Goal: Use online tool/utility: Utilize a website feature to perform a specific function

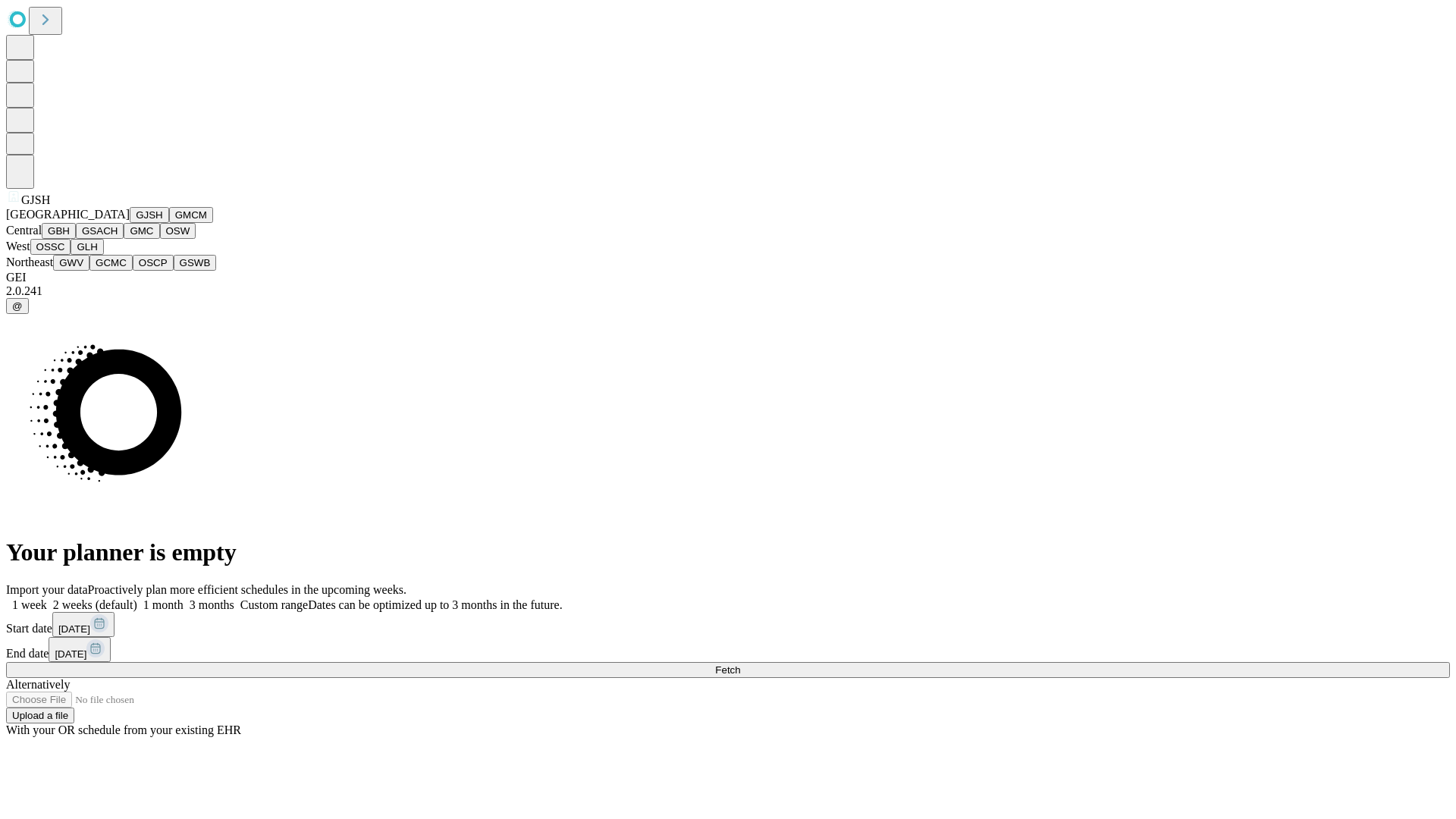
click at [130, 223] on button "GJSH" at bounding box center [150, 215] width 40 height 16
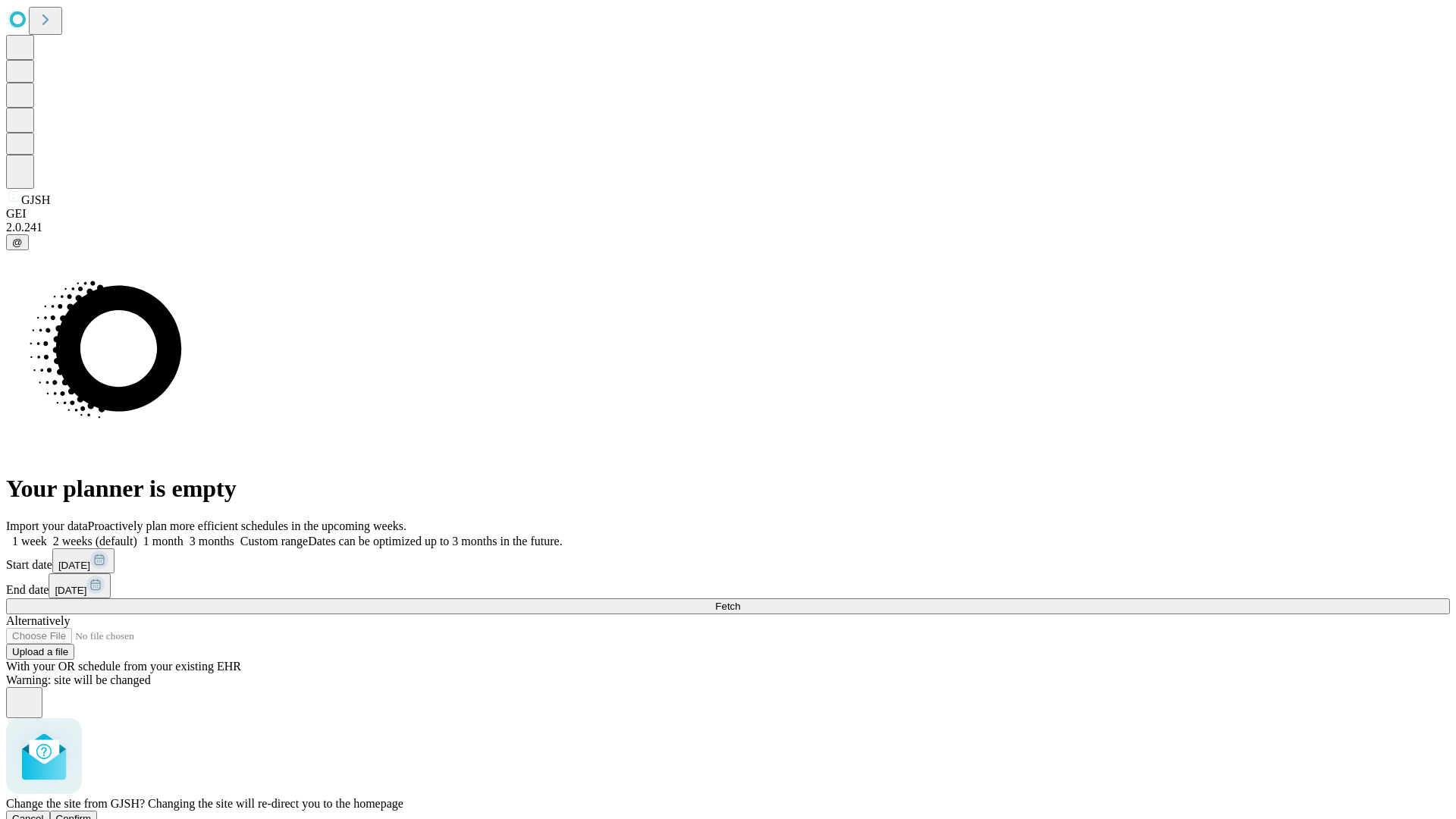
click at [91, 813] on span "Confirm" at bounding box center [74, 818] width 36 height 11
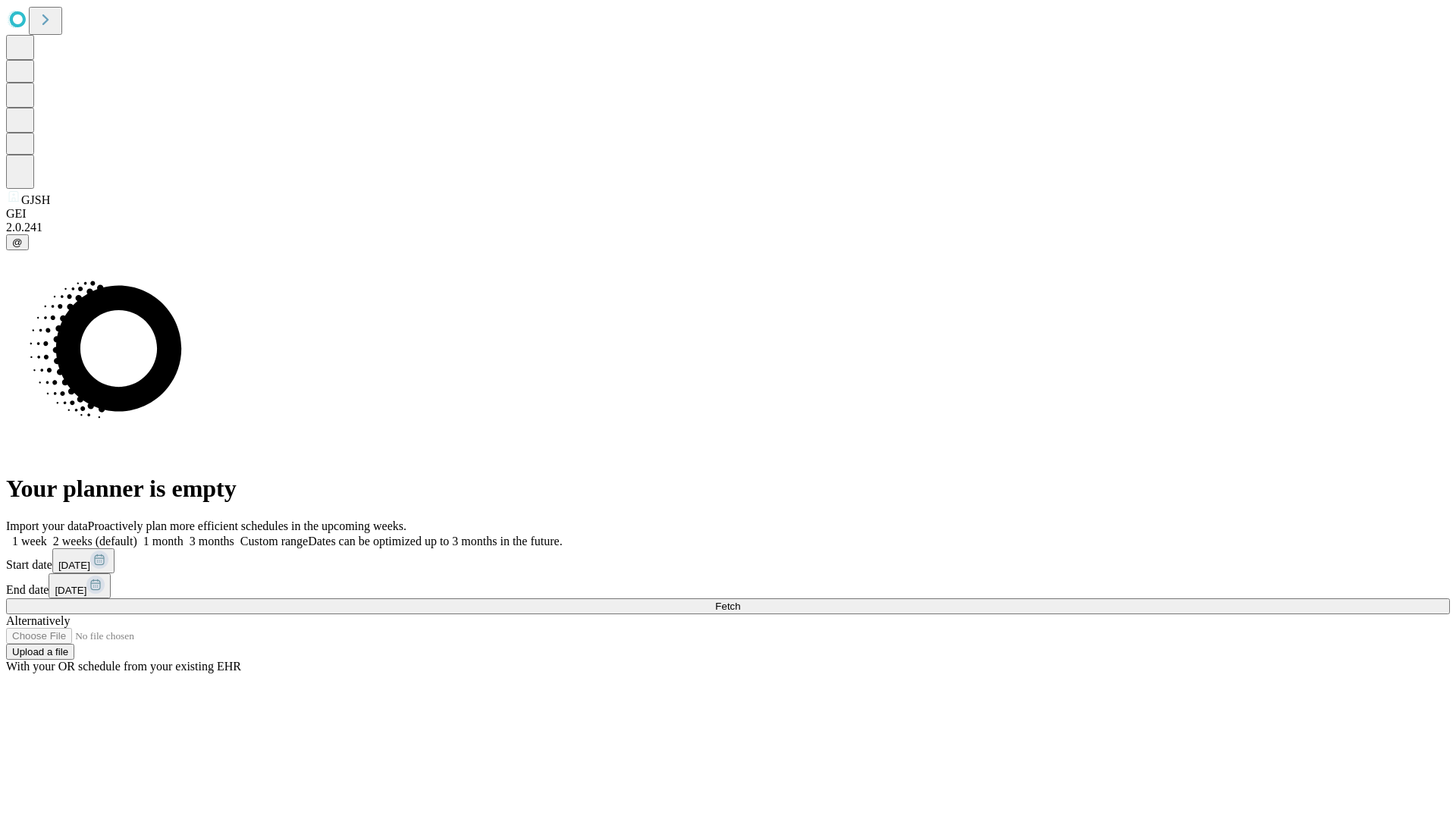
click at [184, 535] on label "1 month" at bounding box center [160, 541] width 47 height 13
click at [740, 601] on span "Fetch" at bounding box center [728, 606] width 25 height 11
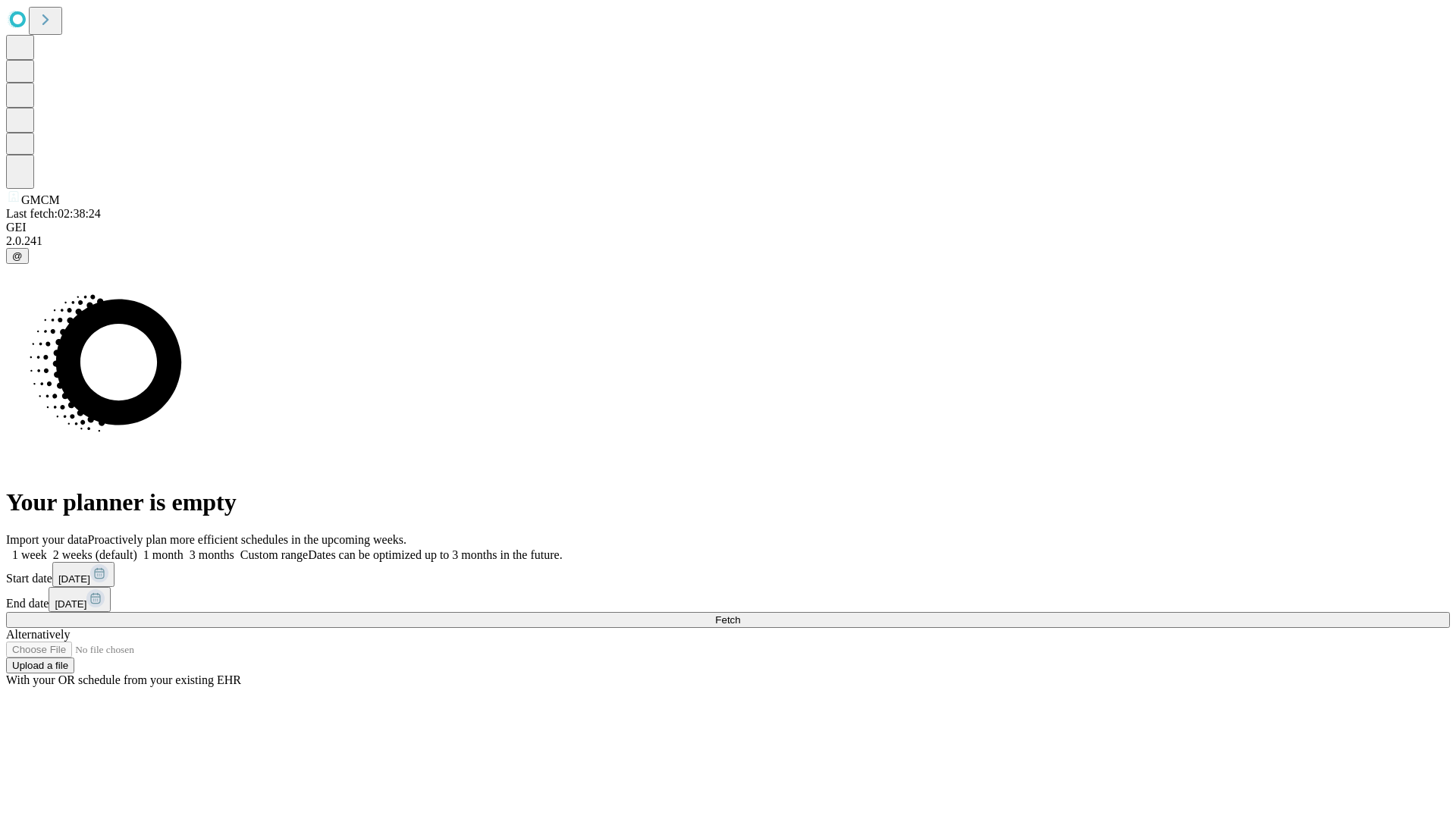
click at [184, 548] on label "1 month" at bounding box center [160, 554] width 47 height 13
click at [740, 614] on span "Fetch" at bounding box center [728, 619] width 25 height 11
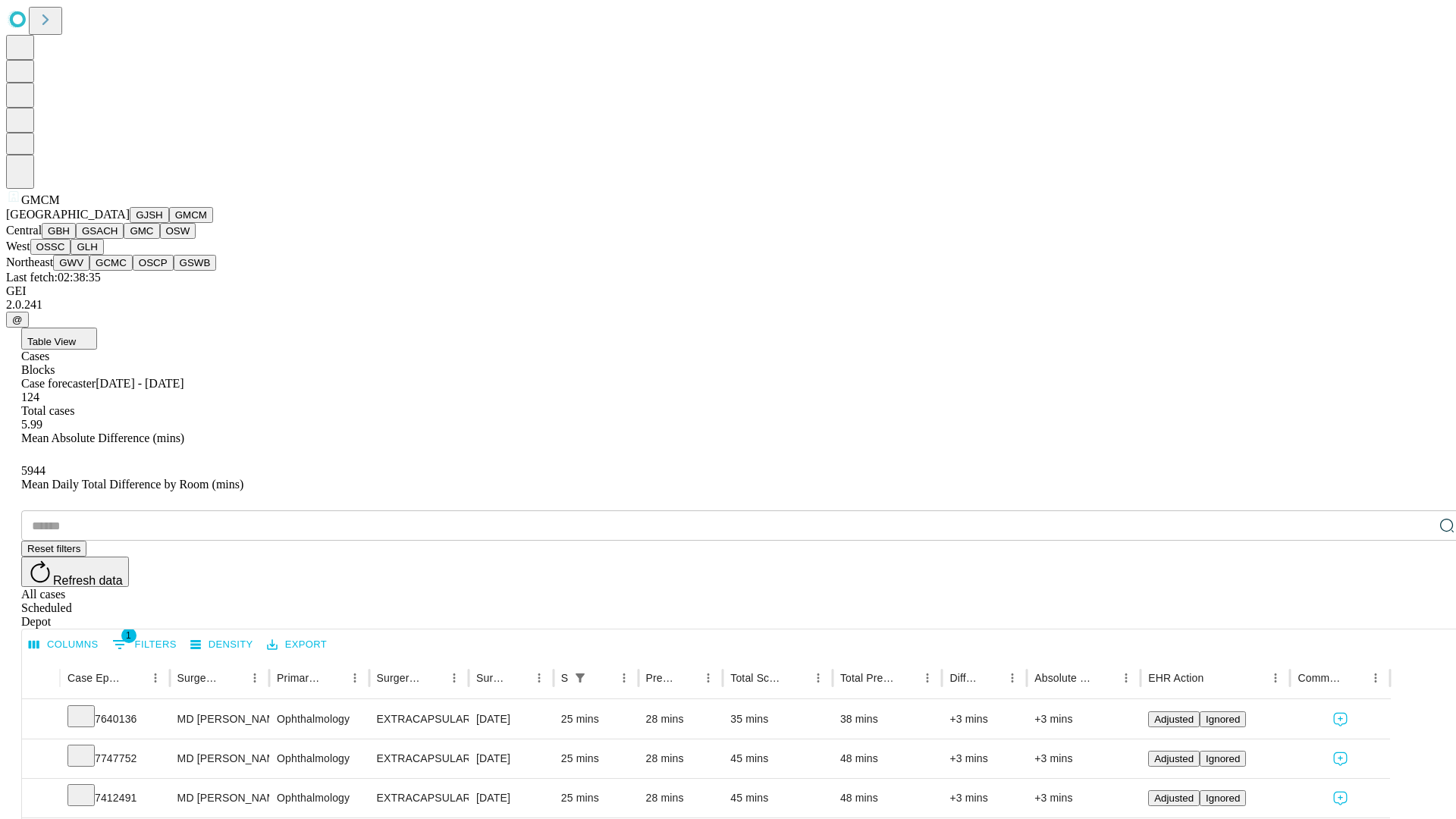
click at [75, 239] on button "GBH" at bounding box center [59, 231] width 34 height 16
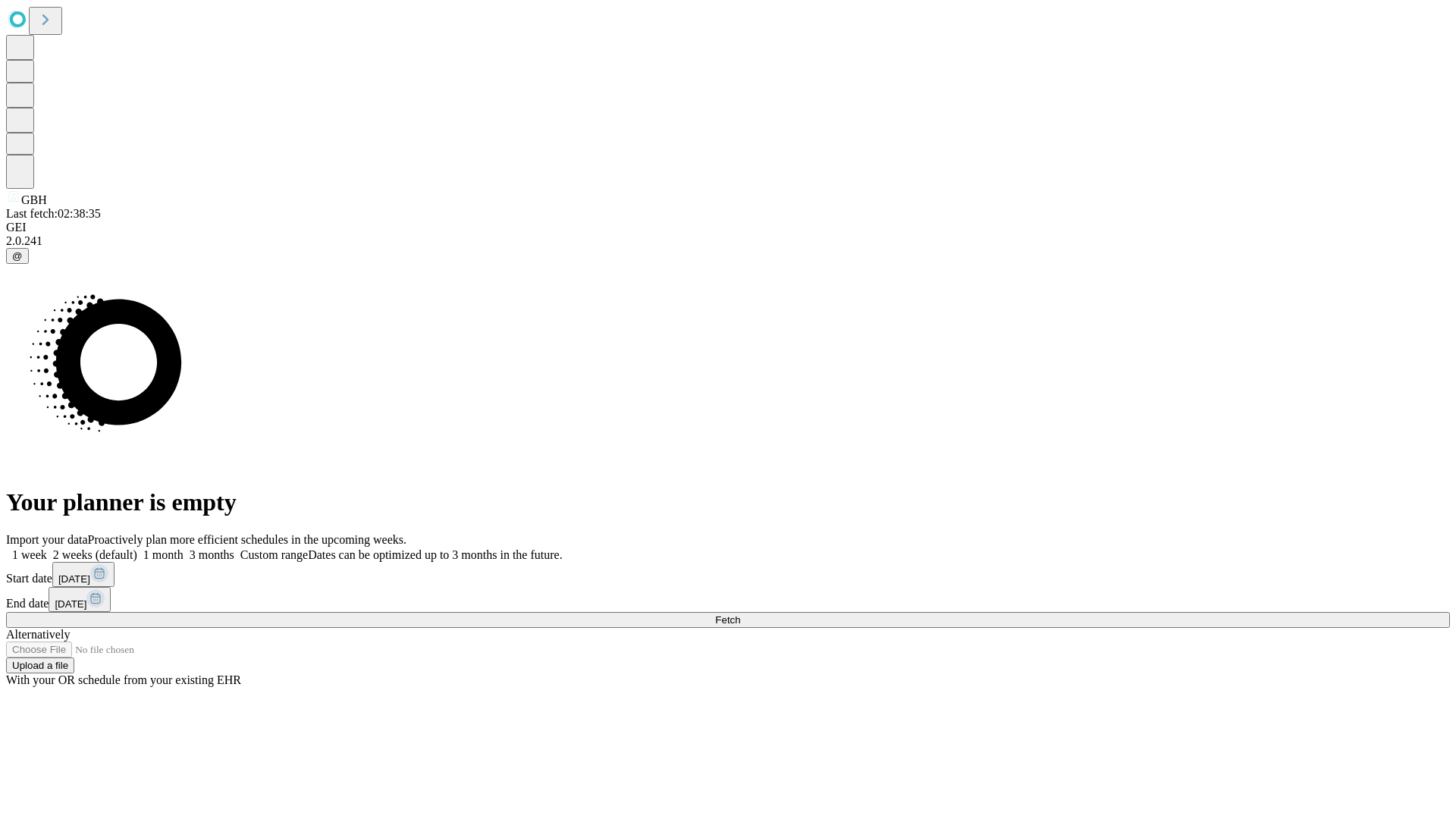
click at [184, 548] on label "1 month" at bounding box center [160, 554] width 47 height 13
click at [740, 614] on span "Fetch" at bounding box center [728, 619] width 25 height 11
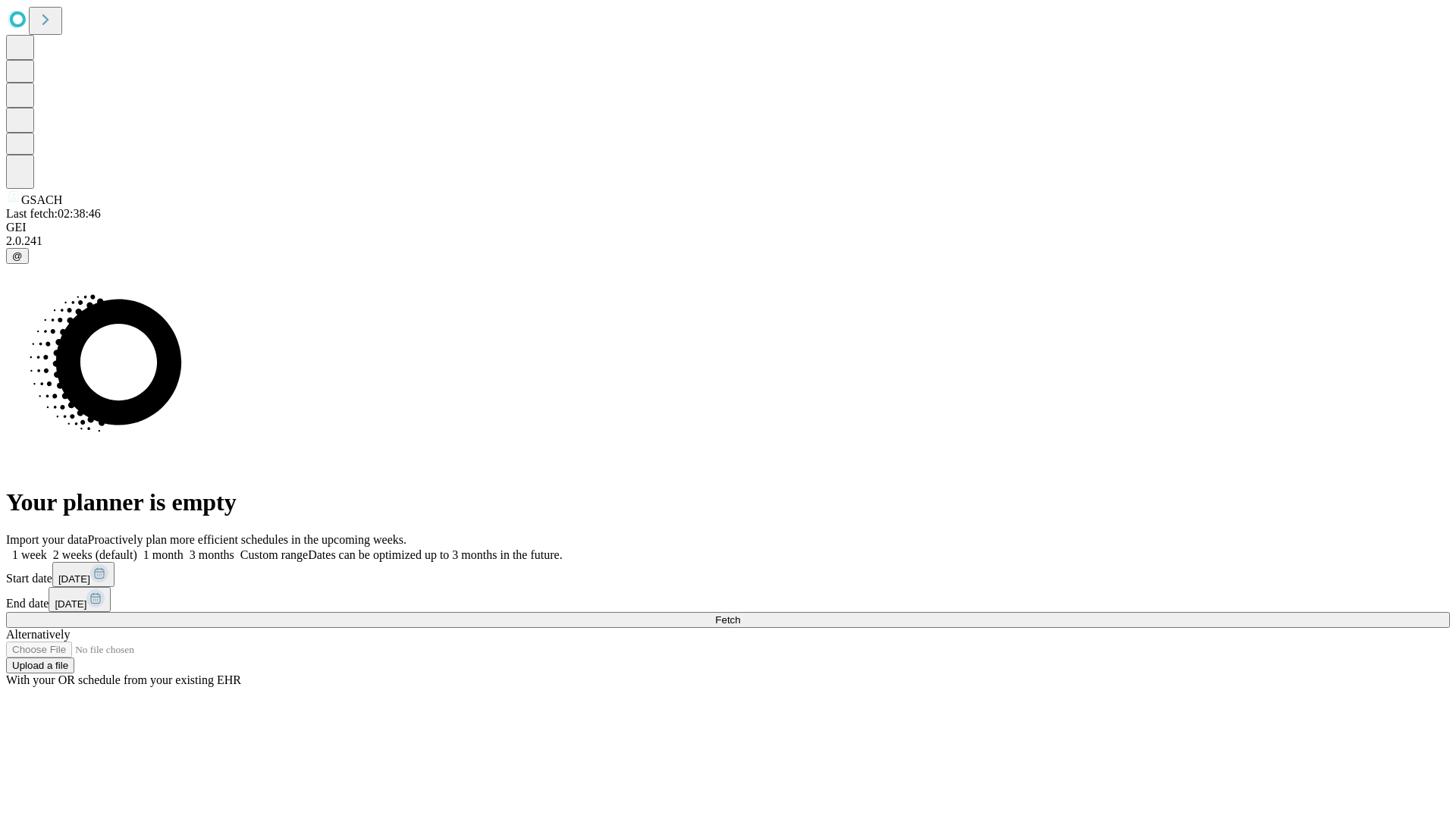
click at [184, 548] on label "1 month" at bounding box center [160, 554] width 47 height 13
click at [740, 614] on span "Fetch" at bounding box center [728, 619] width 25 height 11
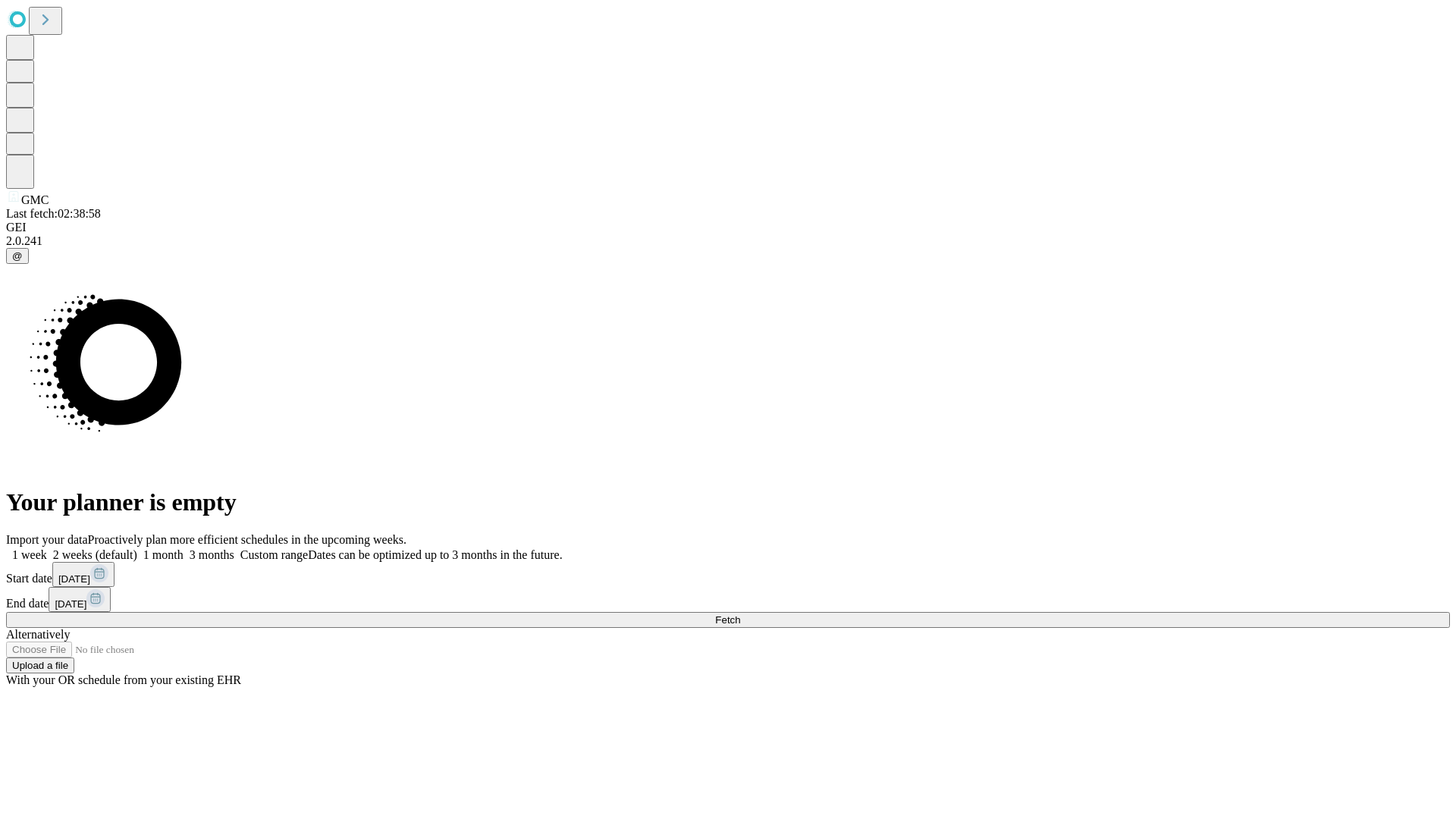
click at [184, 548] on label "1 month" at bounding box center [160, 554] width 47 height 13
click at [740, 614] on span "Fetch" at bounding box center [728, 619] width 25 height 11
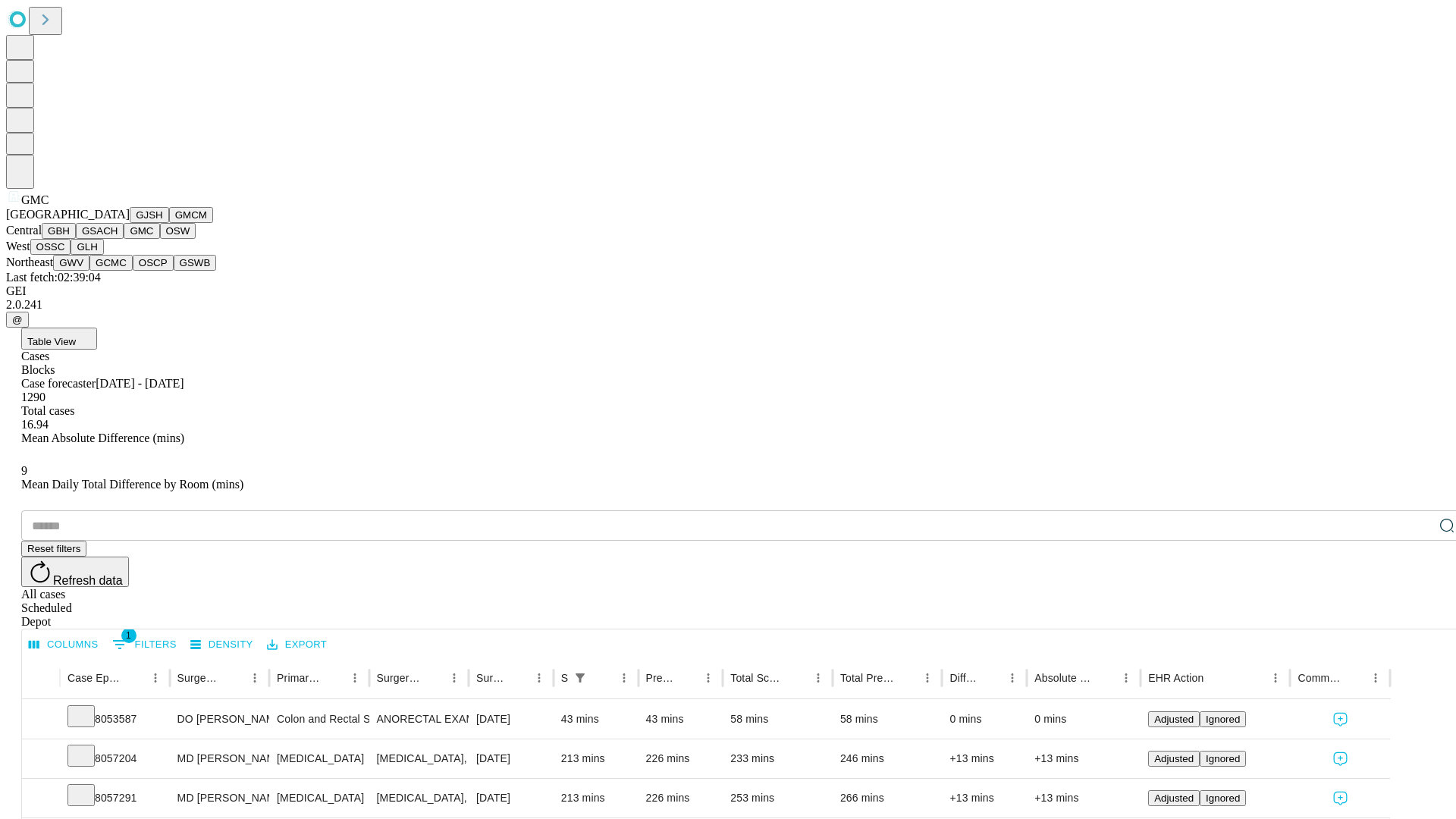
click at [160, 239] on button "OSW" at bounding box center [178, 231] width 37 height 16
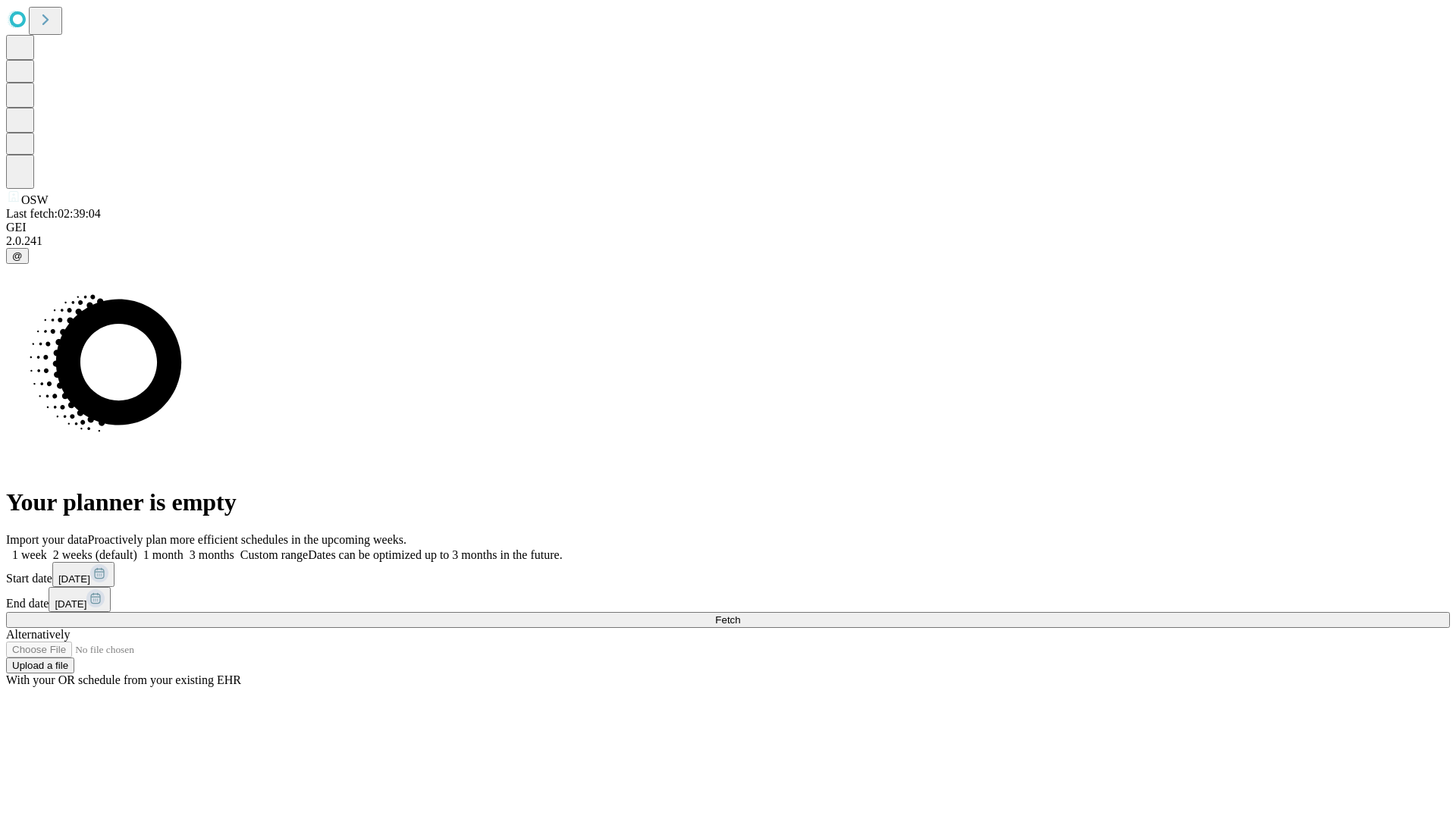
click at [184, 548] on label "1 month" at bounding box center [160, 554] width 47 height 13
click at [740, 614] on span "Fetch" at bounding box center [728, 619] width 25 height 11
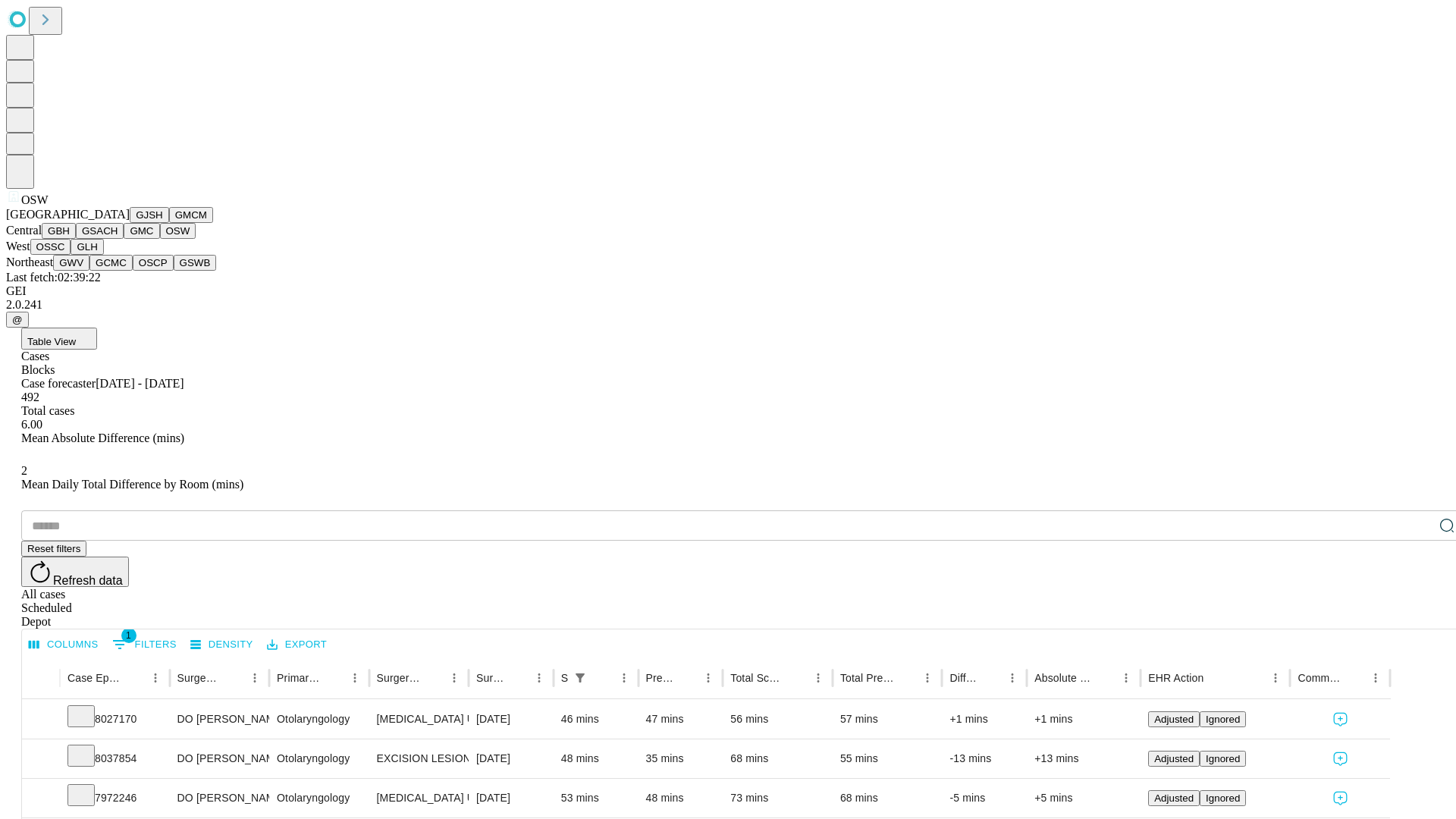
click at [71, 255] on button "OSSC" at bounding box center [51, 247] width 41 height 16
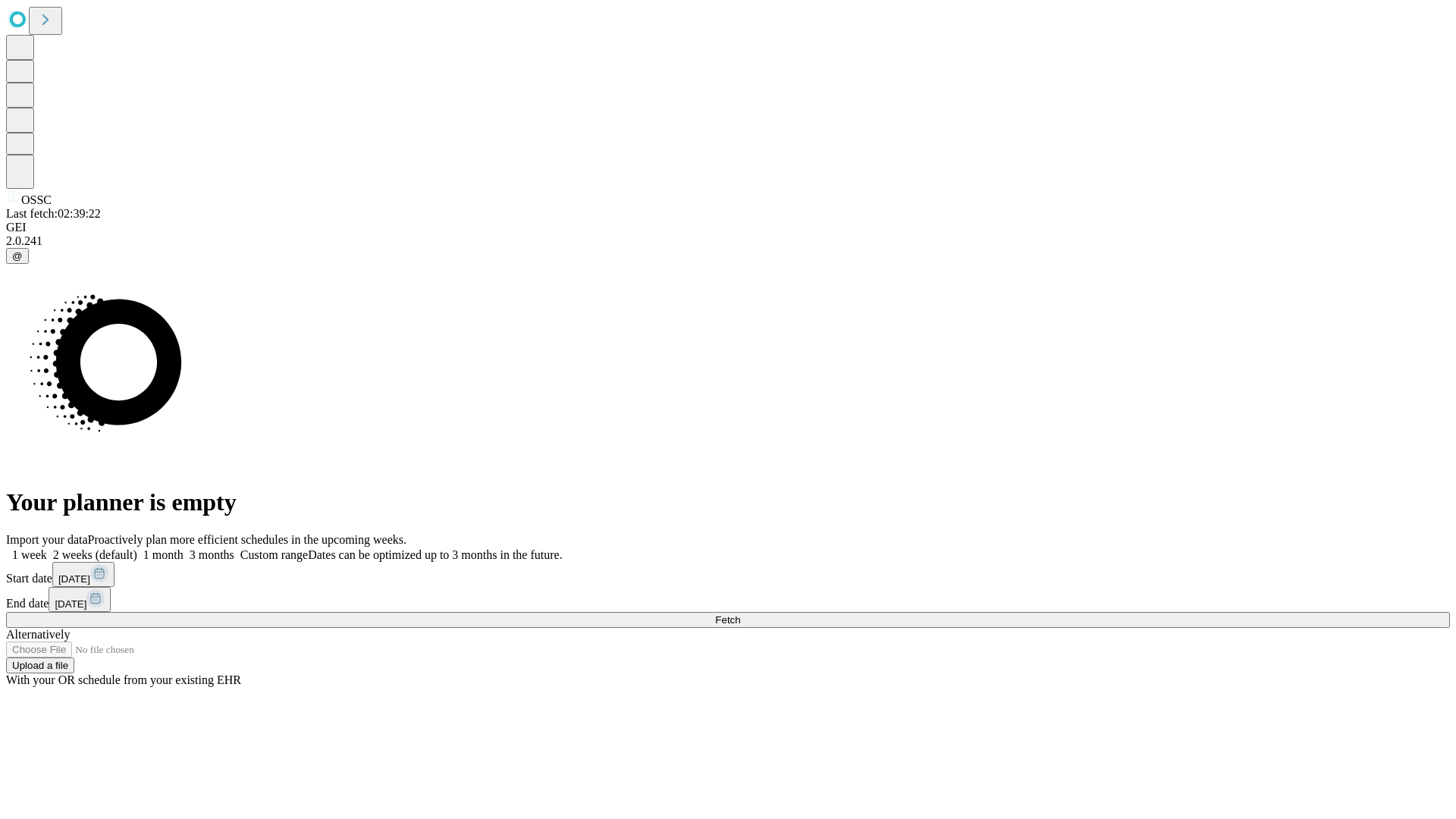
click at [184, 548] on label "1 month" at bounding box center [160, 554] width 47 height 13
click at [740, 614] on span "Fetch" at bounding box center [728, 619] width 25 height 11
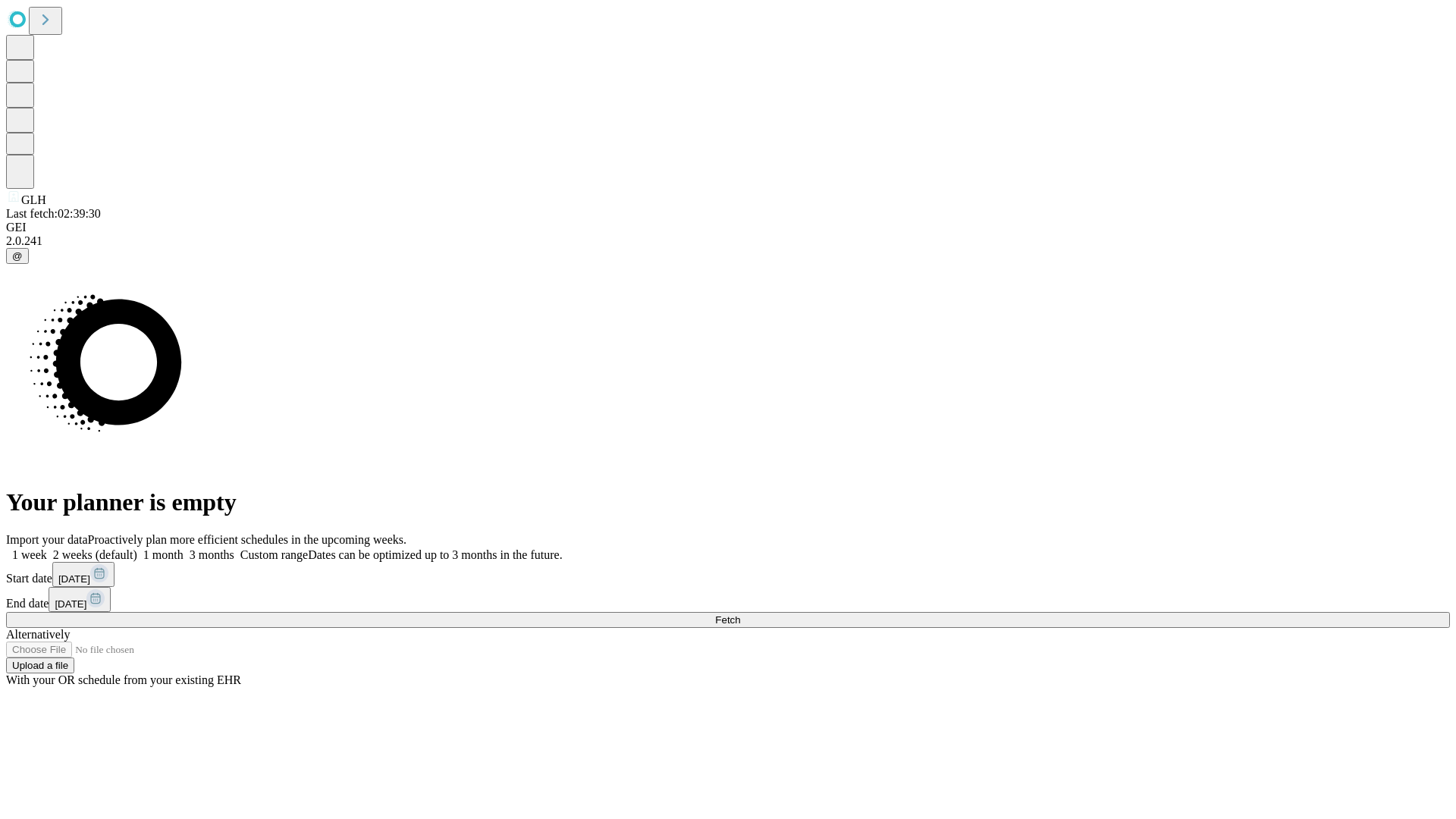
click at [184, 548] on label "1 month" at bounding box center [160, 554] width 47 height 13
click at [740, 614] on span "Fetch" at bounding box center [728, 619] width 25 height 11
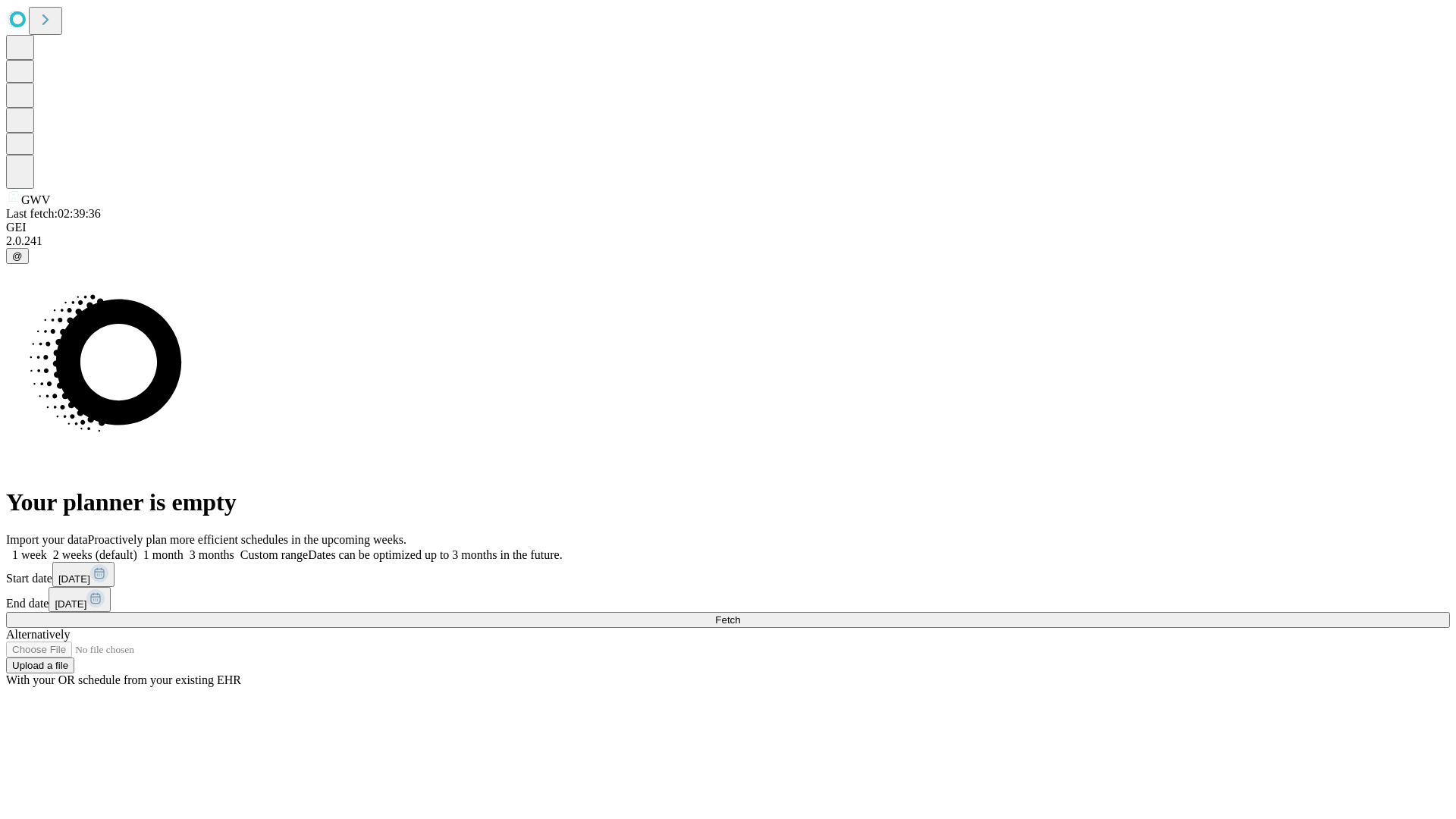
click at [184, 548] on label "1 month" at bounding box center [160, 554] width 47 height 13
click at [740, 614] on span "Fetch" at bounding box center [728, 619] width 25 height 11
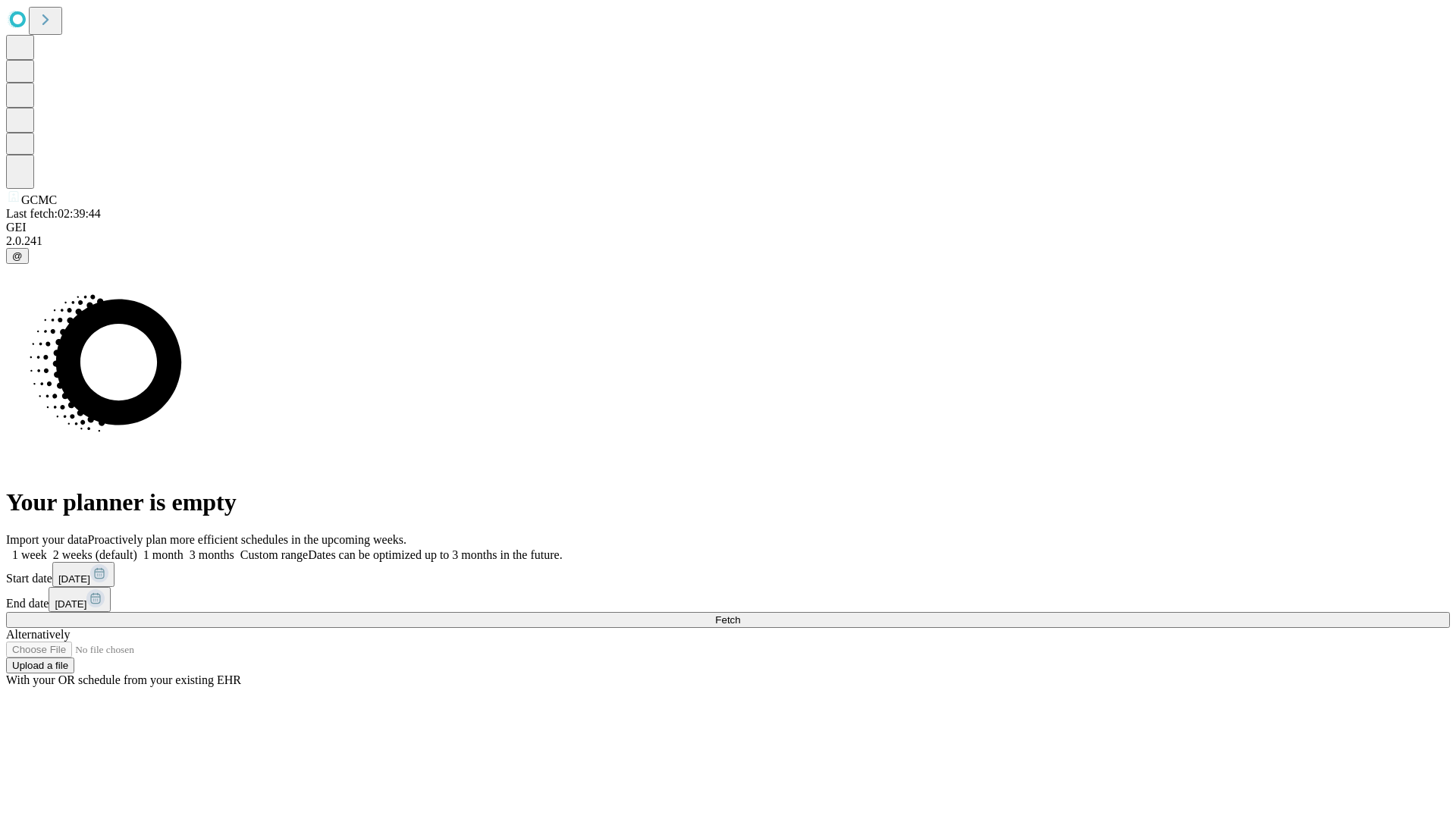
click at [184, 548] on label "1 month" at bounding box center [160, 554] width 47 height 13
click at [740, 614] on span "Fetch" at bounding box center [728, 619] width 25 height 11
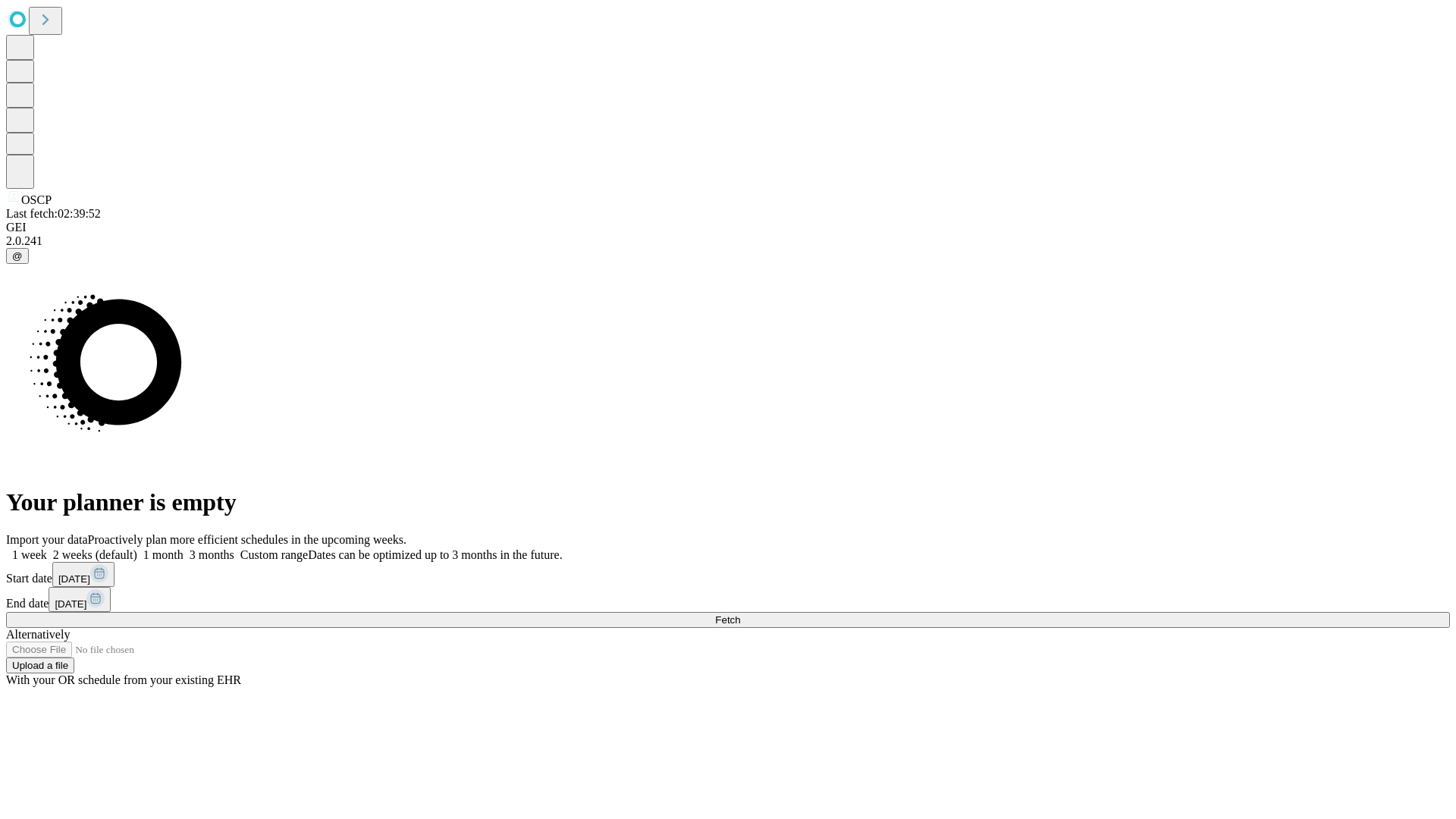
click at [184, 548] on label "1 month" at bounding box center [160, 554] width 47 height 13
click at [740, 614] on span "Fetch" at bounding box center [728, 619] width 25 height 11
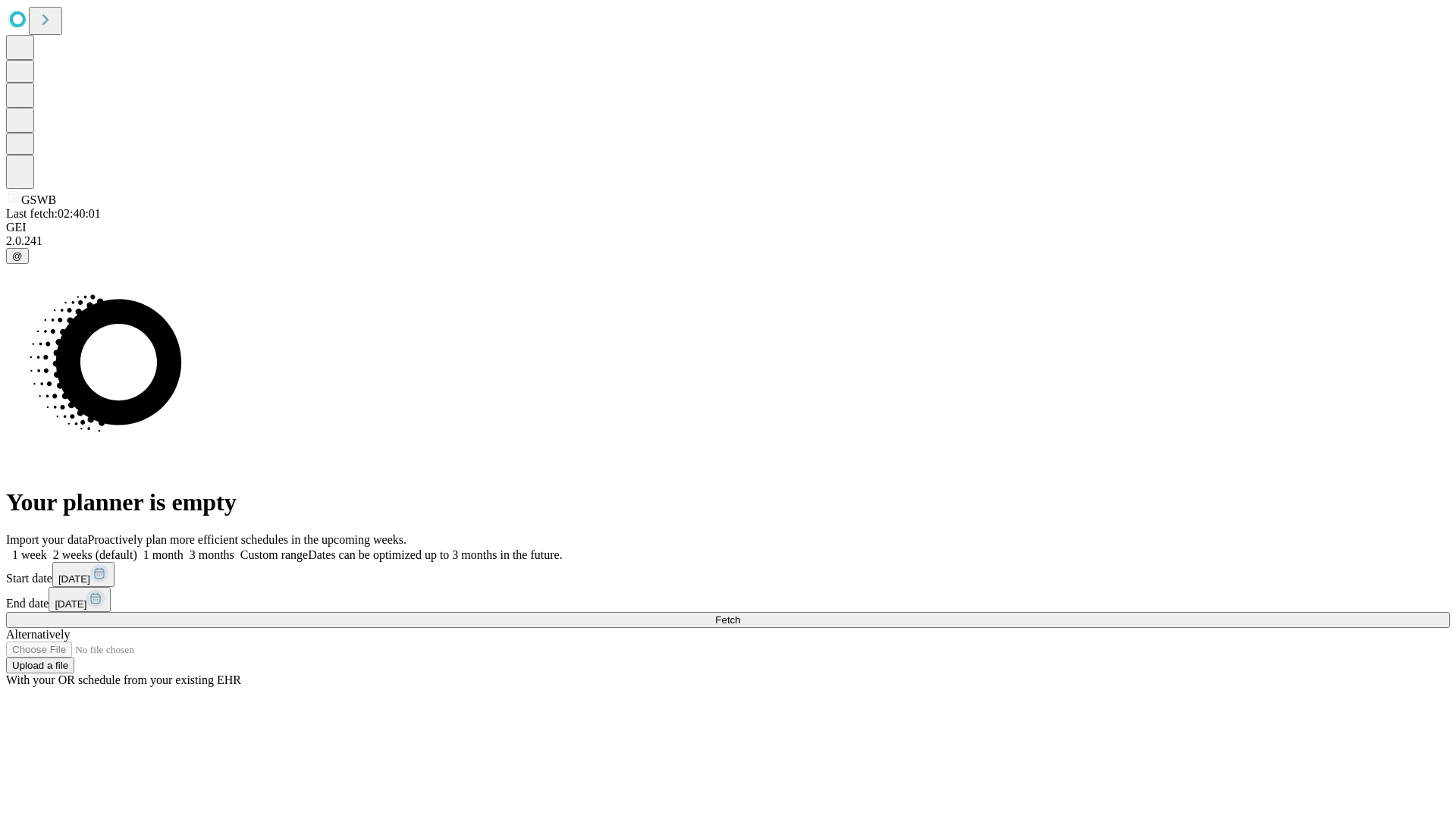
click at [740, 614] on span "Fetch" at bounding box center [728, 619] width 25 height 11
